Goal: Find specific page/section: Find specific page/section

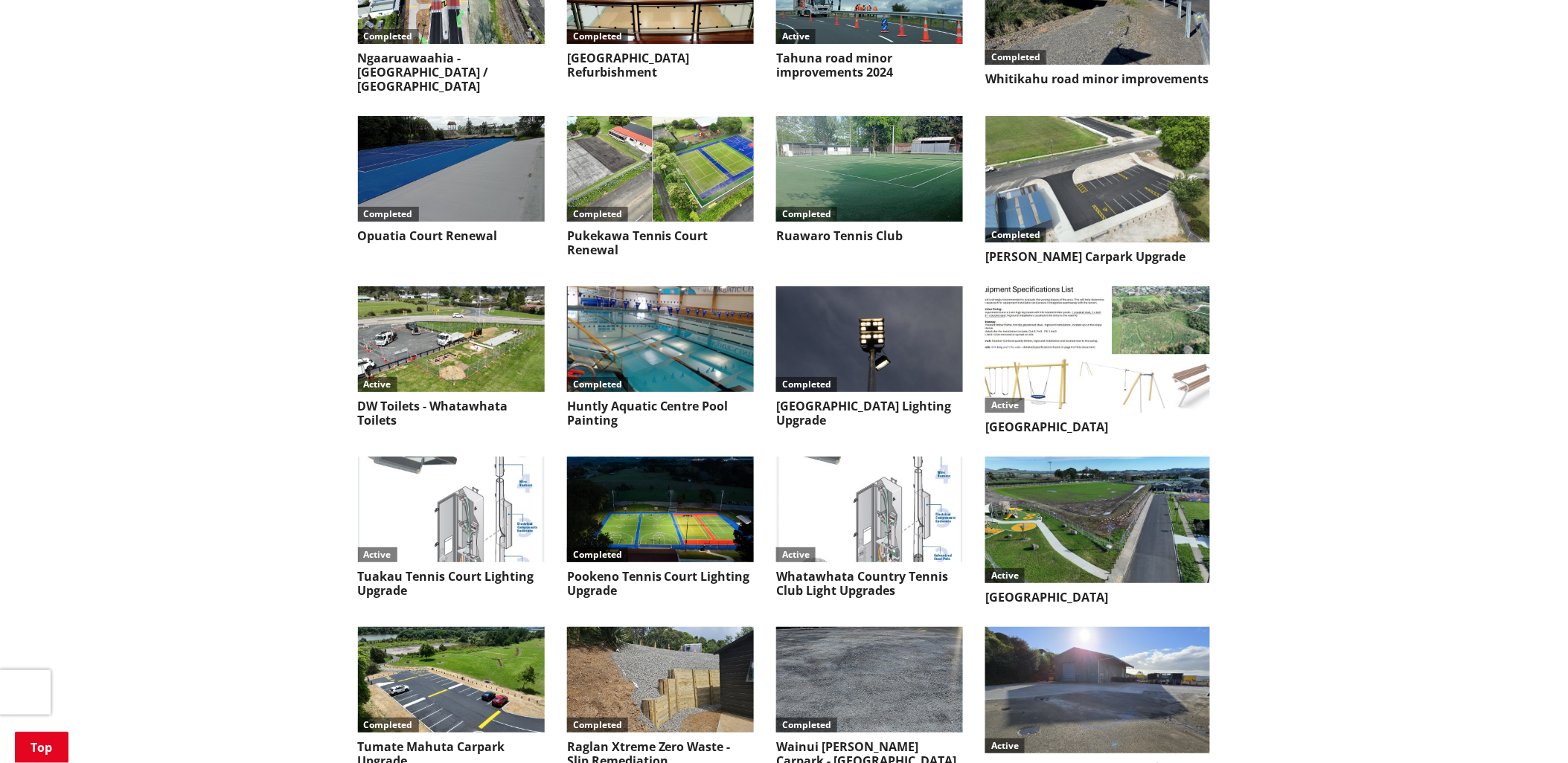
scroll to position [6199, 0]
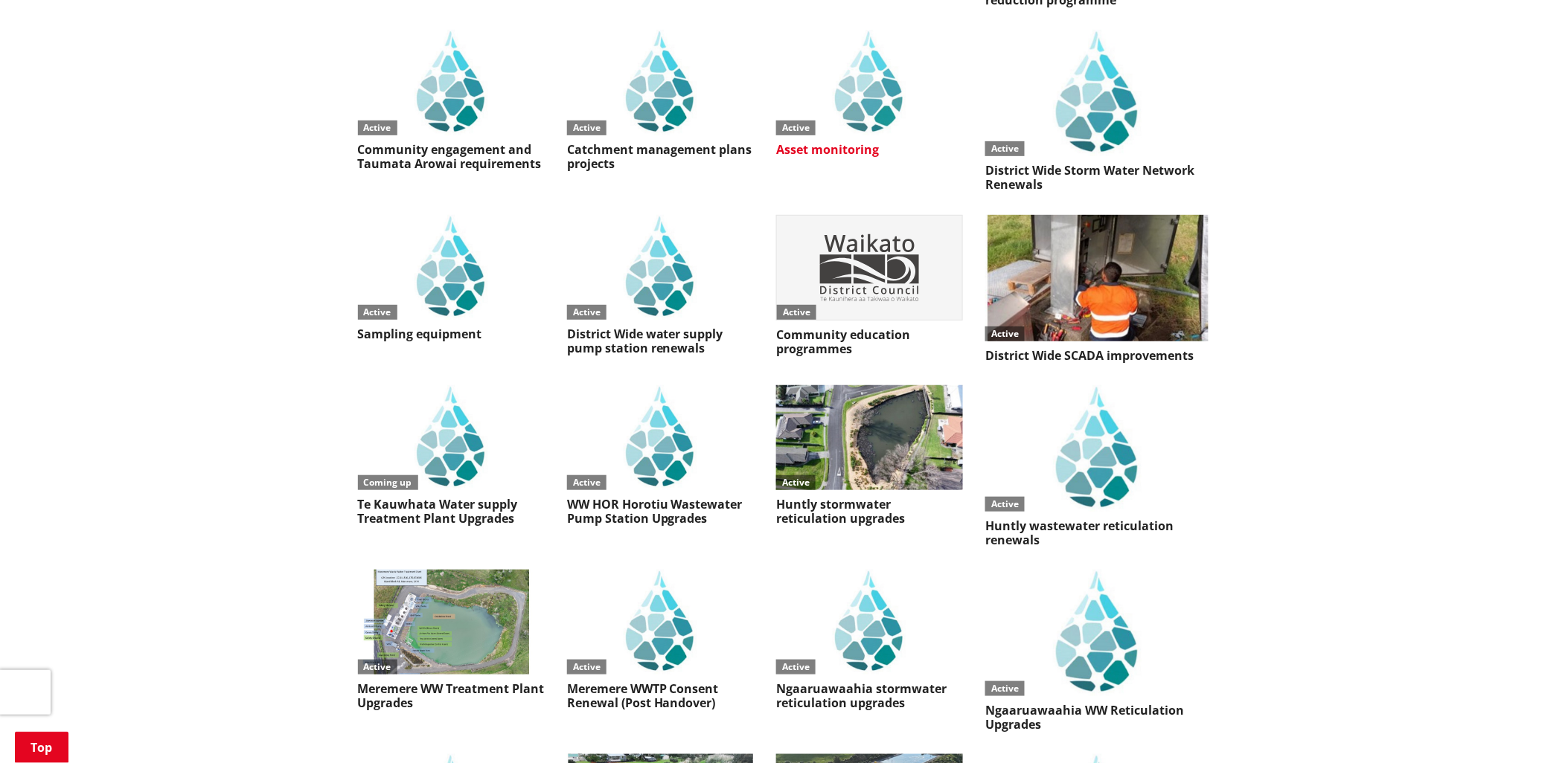
scroll to position [4050, 0]
